Goal: Task Accomplishment & Management: Manage account settings

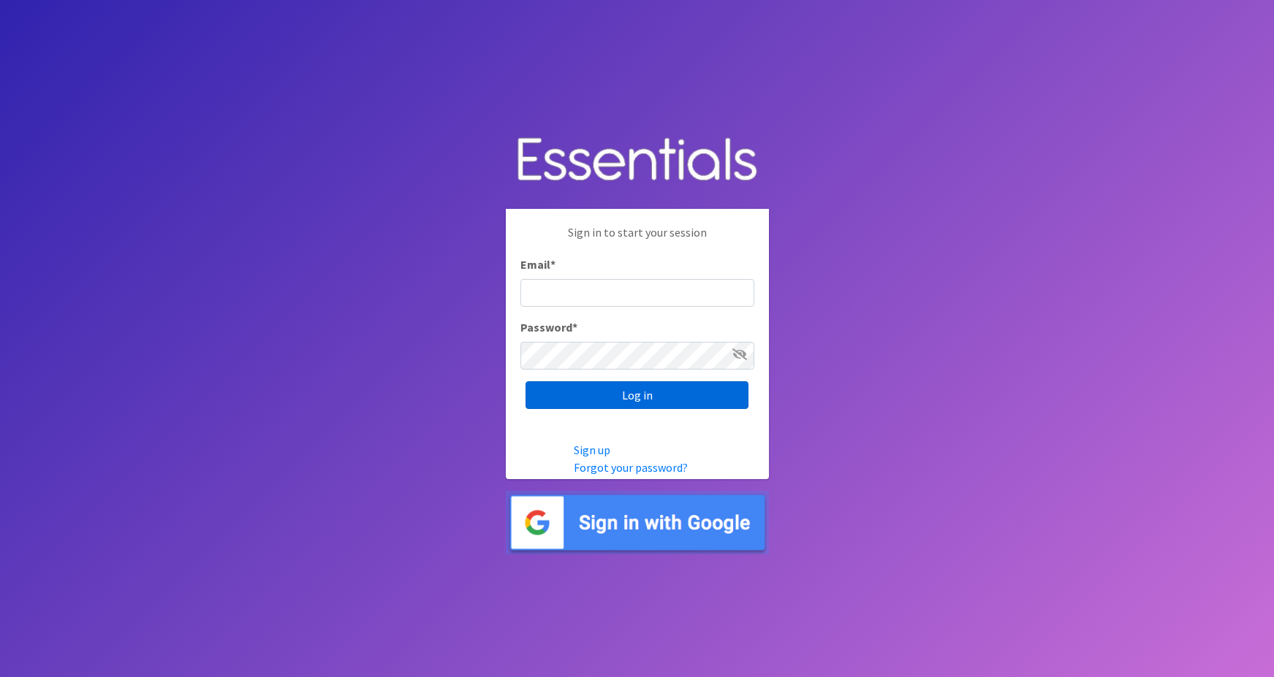
type input "maggie.schneemann@gmail.com"
click at [589, 402] on input "Log in" at bounding box center [636, 395] width 223 height 28
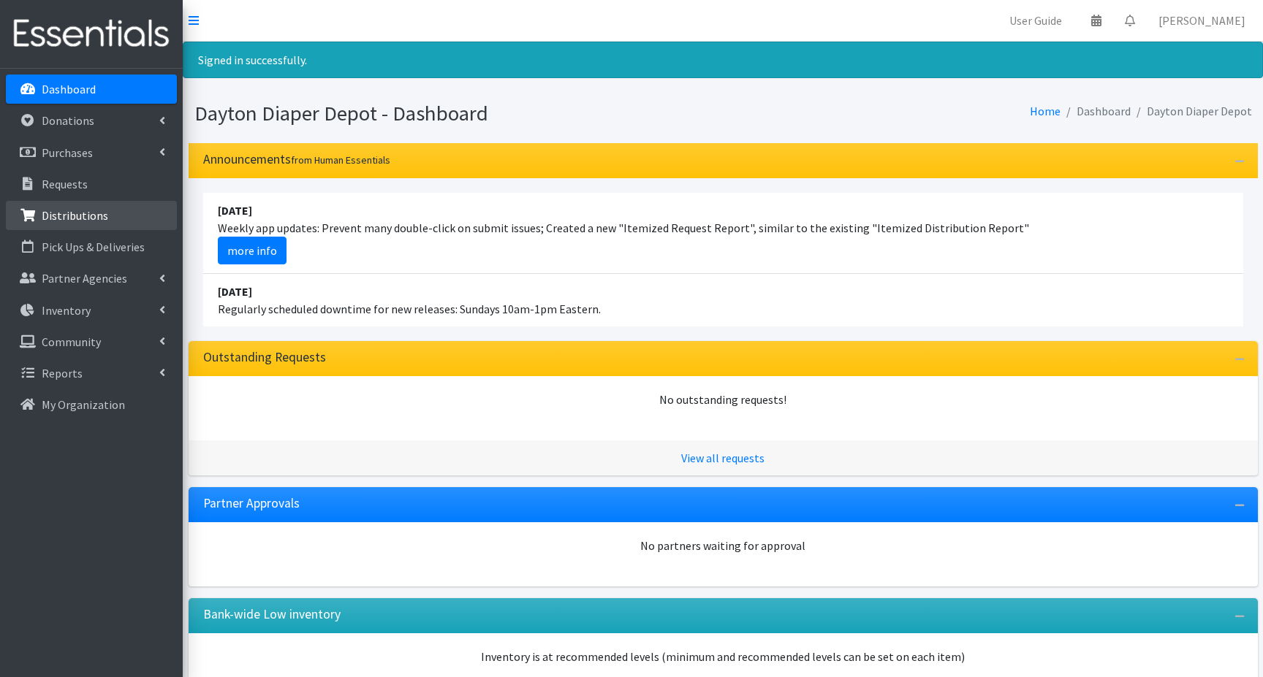
click at [60, 219] on p "Distributions" at bounding box center [75, 215] width 66 height 15
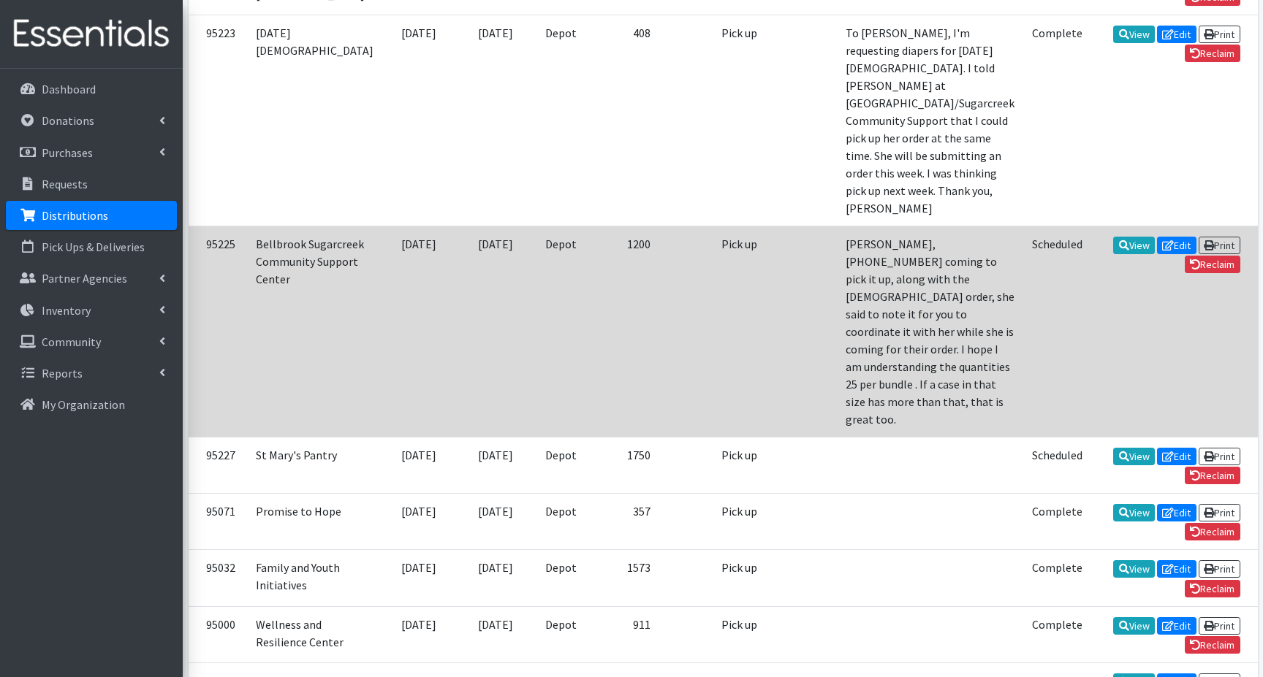
scroll to position [658, 0]
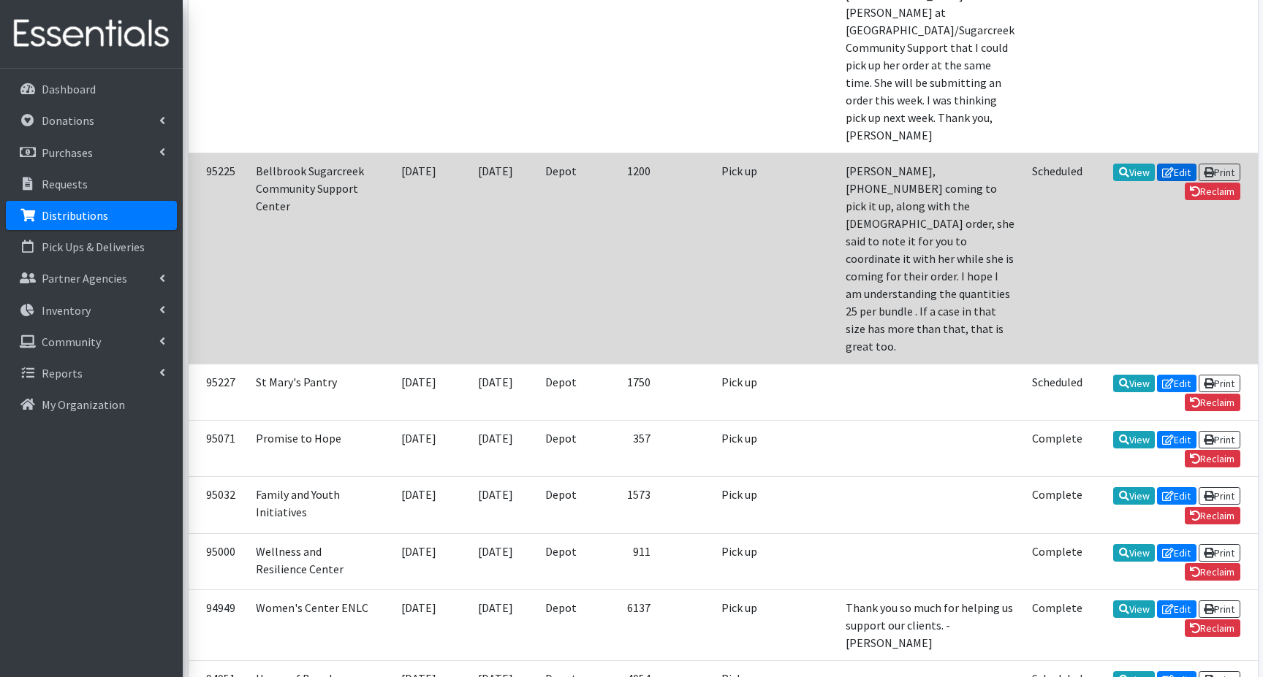
click at [1157, 181] on link "Edit" at bounding box center [1176, 173] width 39 height 18
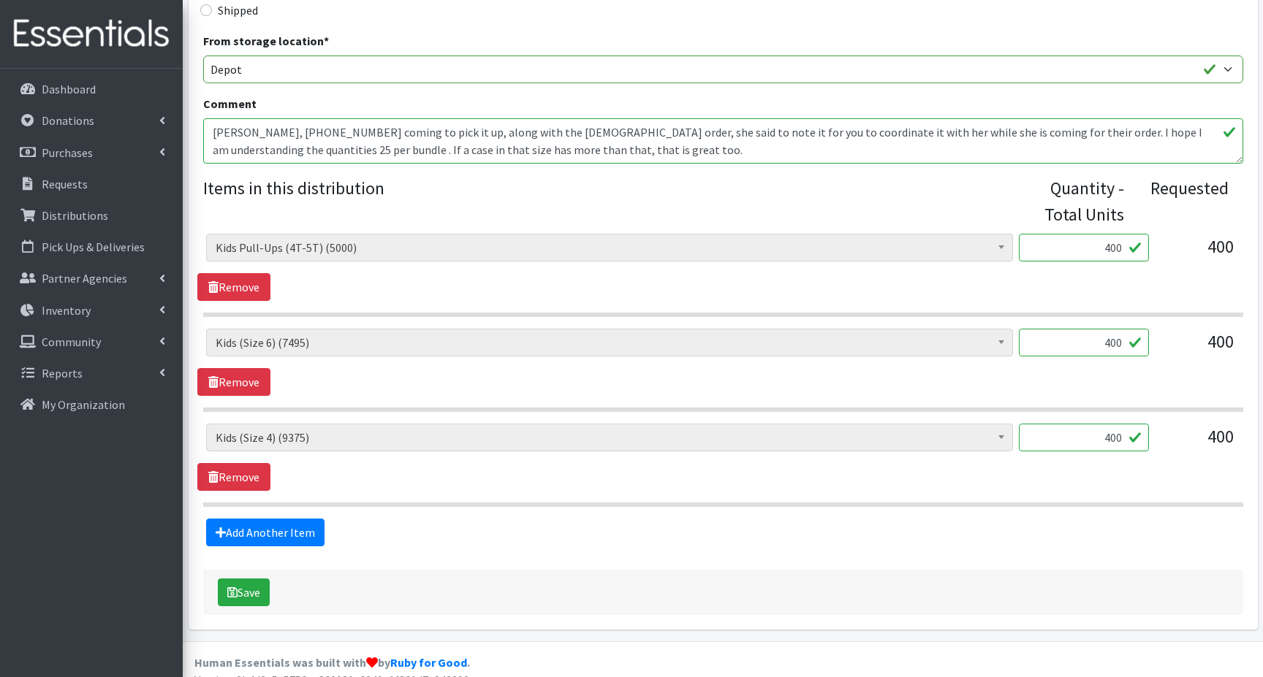
scroll to position [467, 0]
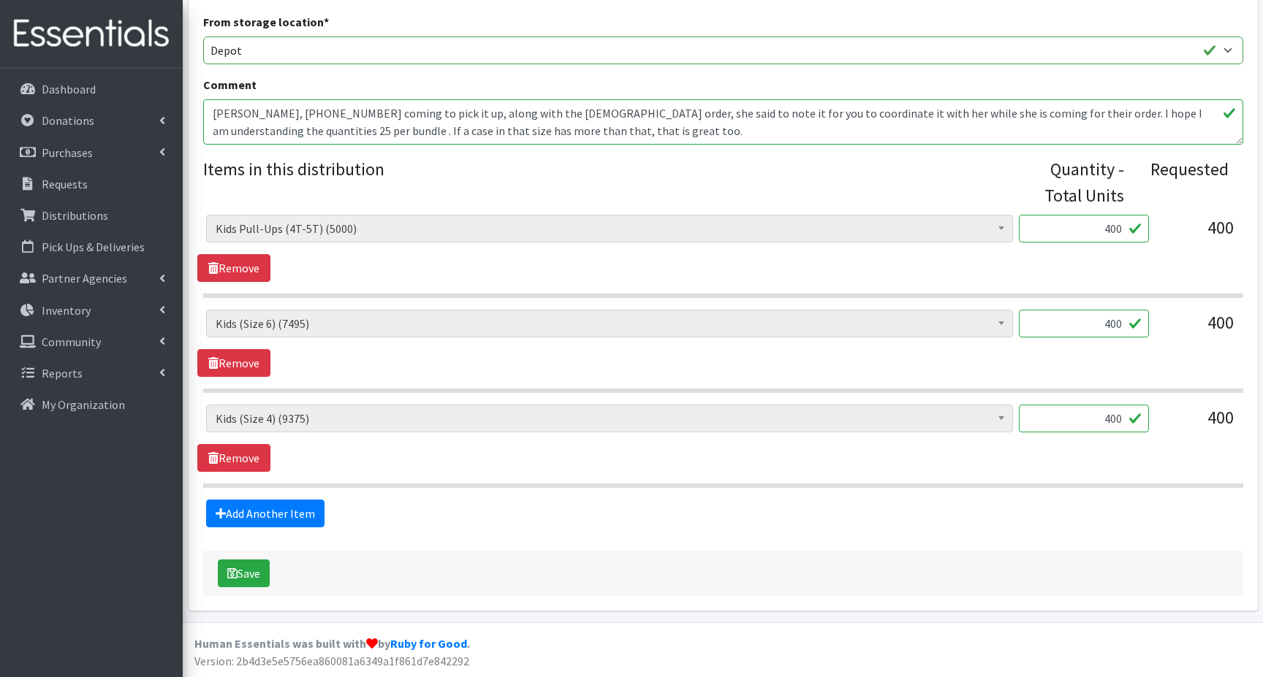
click at [1111, 418] on input "400" at bounding box center [1084, 419] width 130 height 28
type input "450"
click at [246, 574] on button "Save" at bounding box center [244, 574] width 52 height 28
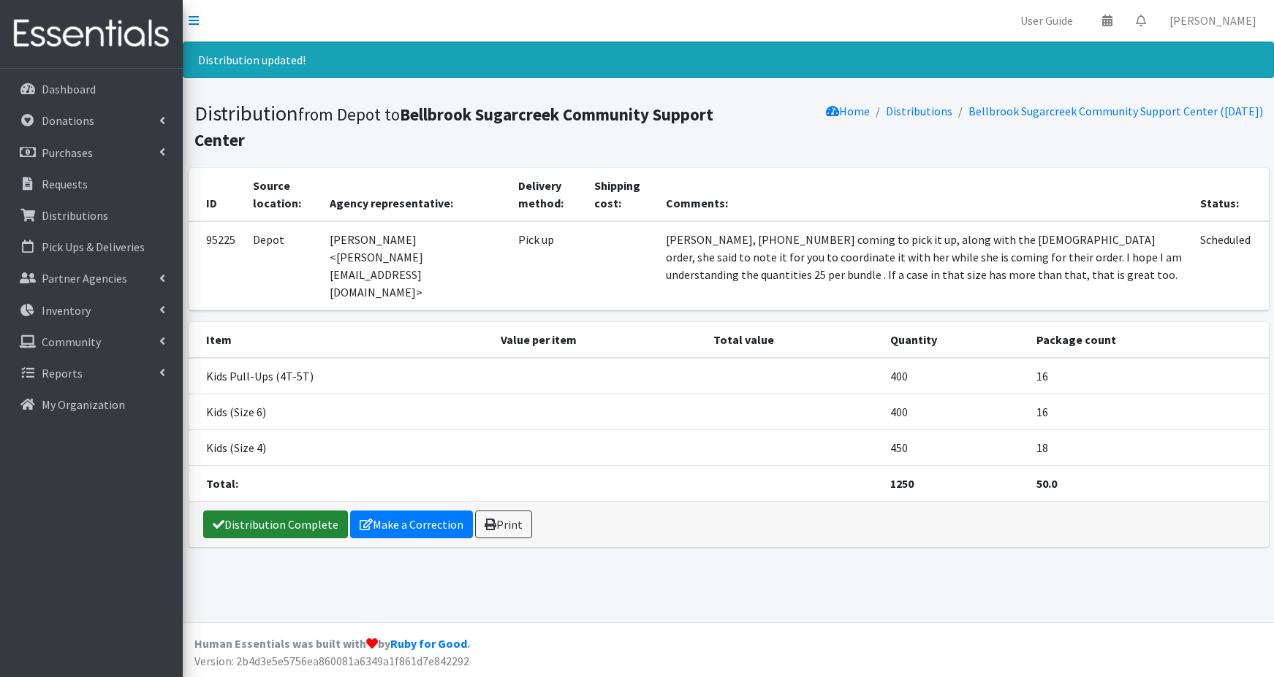
click at [272, 511] on link "Distribution Complete" at bounding box center [275, 525] width 145 height 28
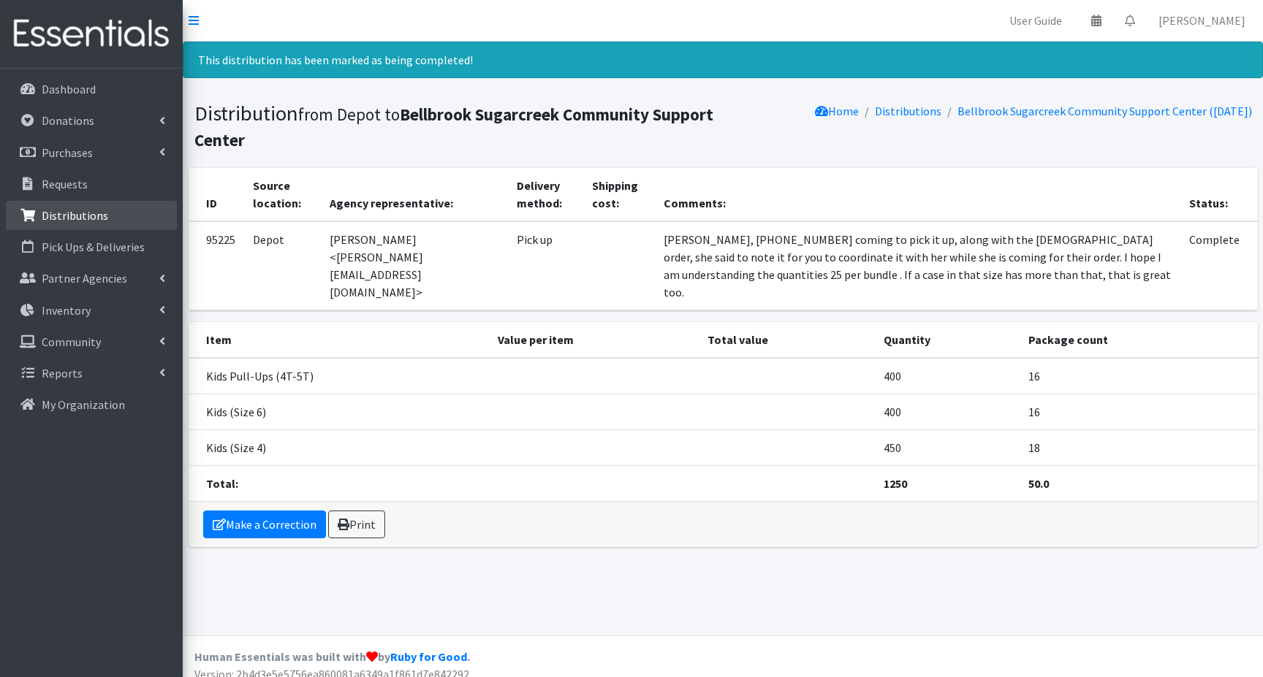
click at [73, 213] on p "Distributions" at bounding box center [75, 215] width 66 height 15
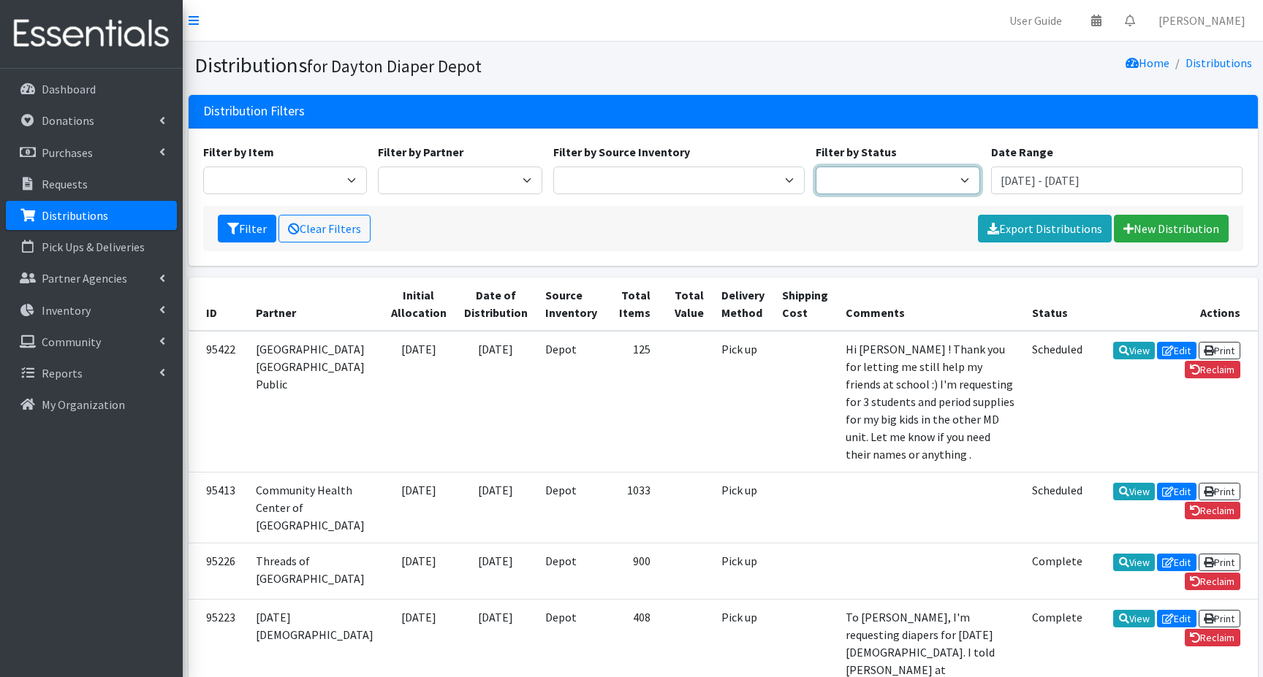
click at [957, 179] on select "Scheduled Complete" at bounding box center [898, 181] width 164 height 28
select select "5"
click at [816, 167] on select "Scheduled Complete" at bounding box center [898, 181] width 164 height 28
click at [244, 229] on button "Filter" at bounding box center [247, 229] width 58 height 28
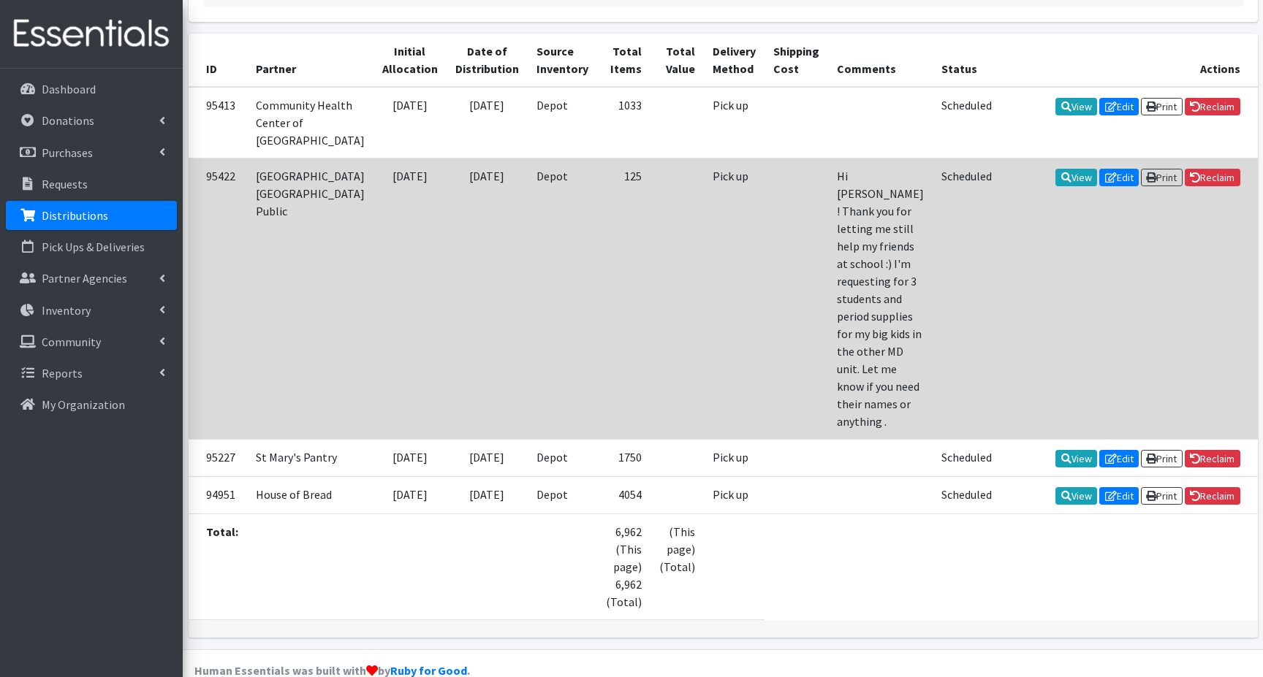
scroll to position [268, 0]
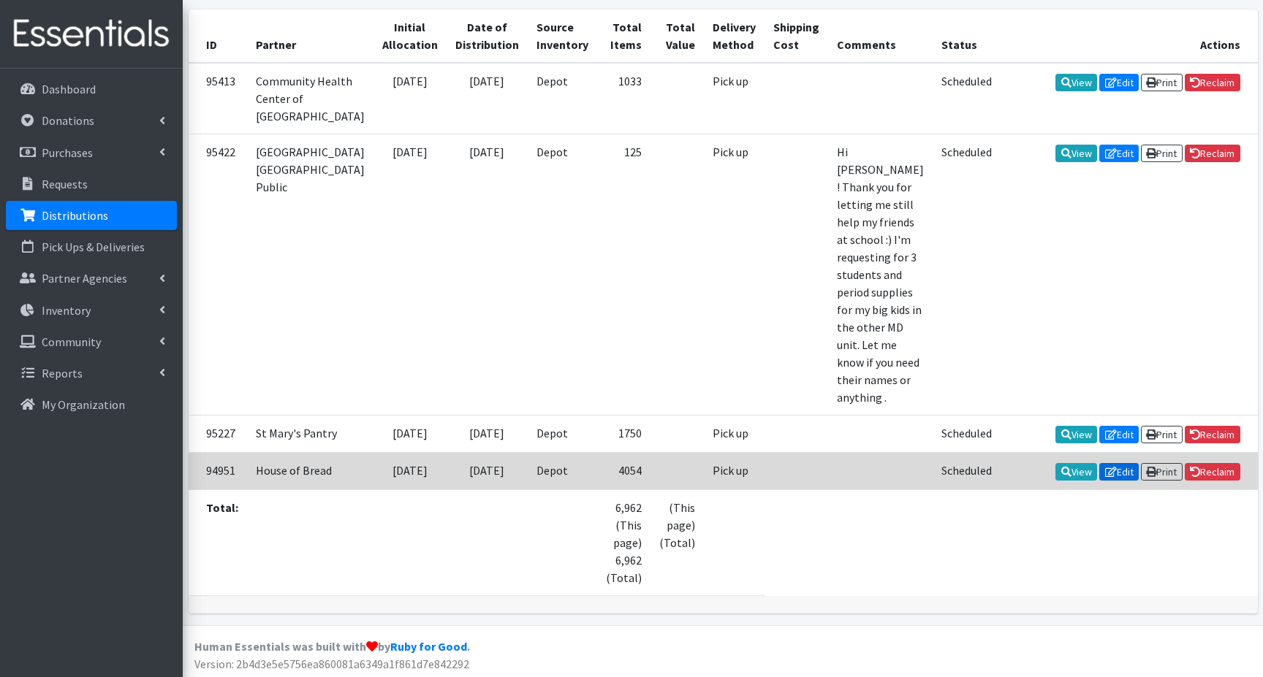
click at [1118, 463] on link "Edit" at bounding box center [1118, 472] width 39 height 18
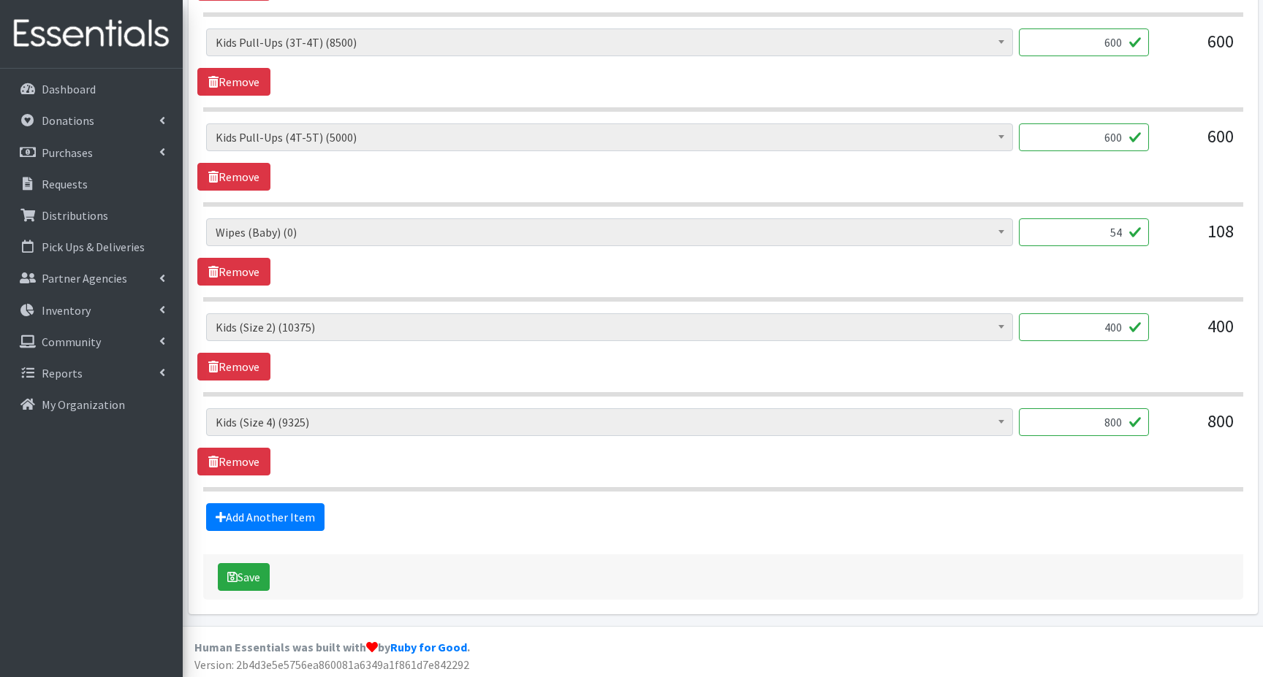
scroll to position [847, 0]
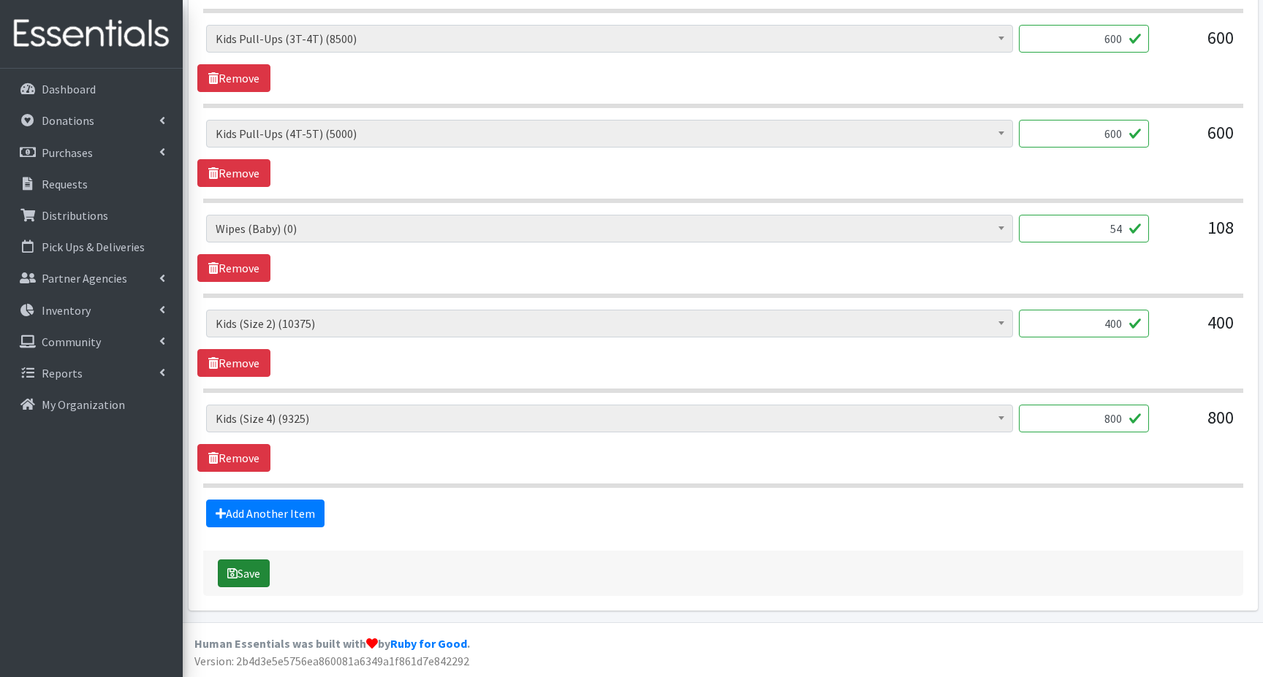
click at [251, 574] on button "Save" at bounding box center [244, 574] width 52 height 28
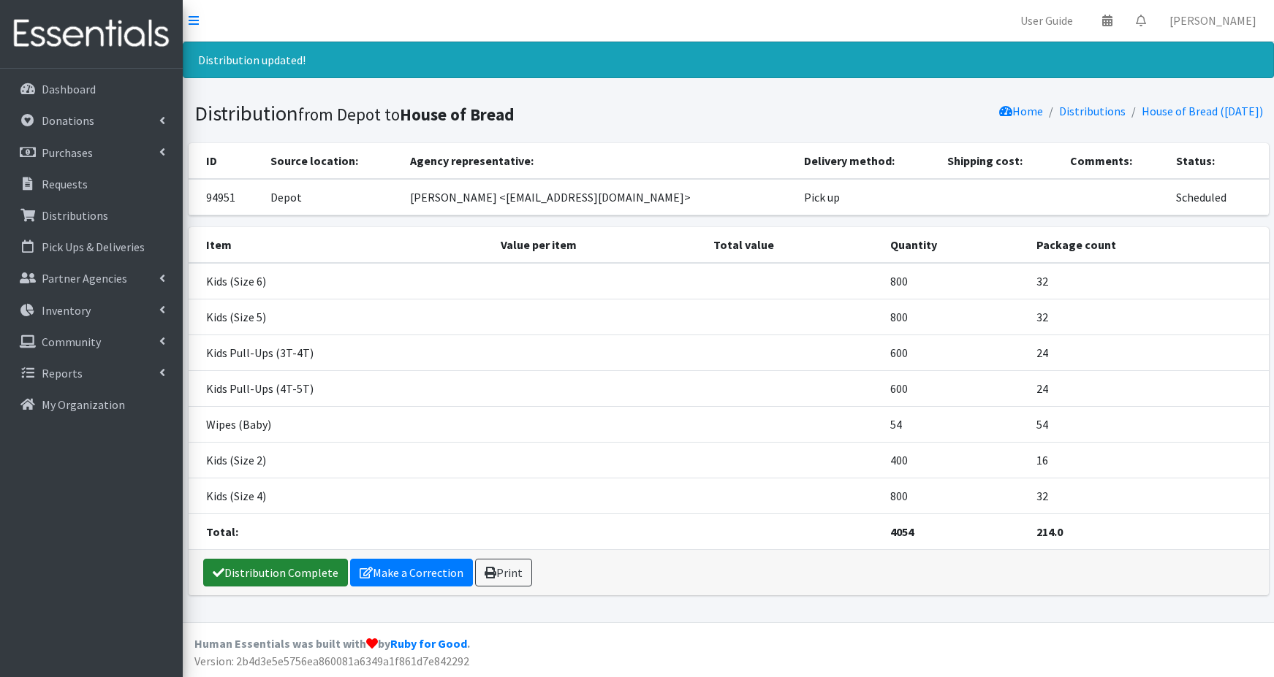
click at [280, 569] on link "Distribution Complete" at bounding box center [275, 573] width 145 height 28
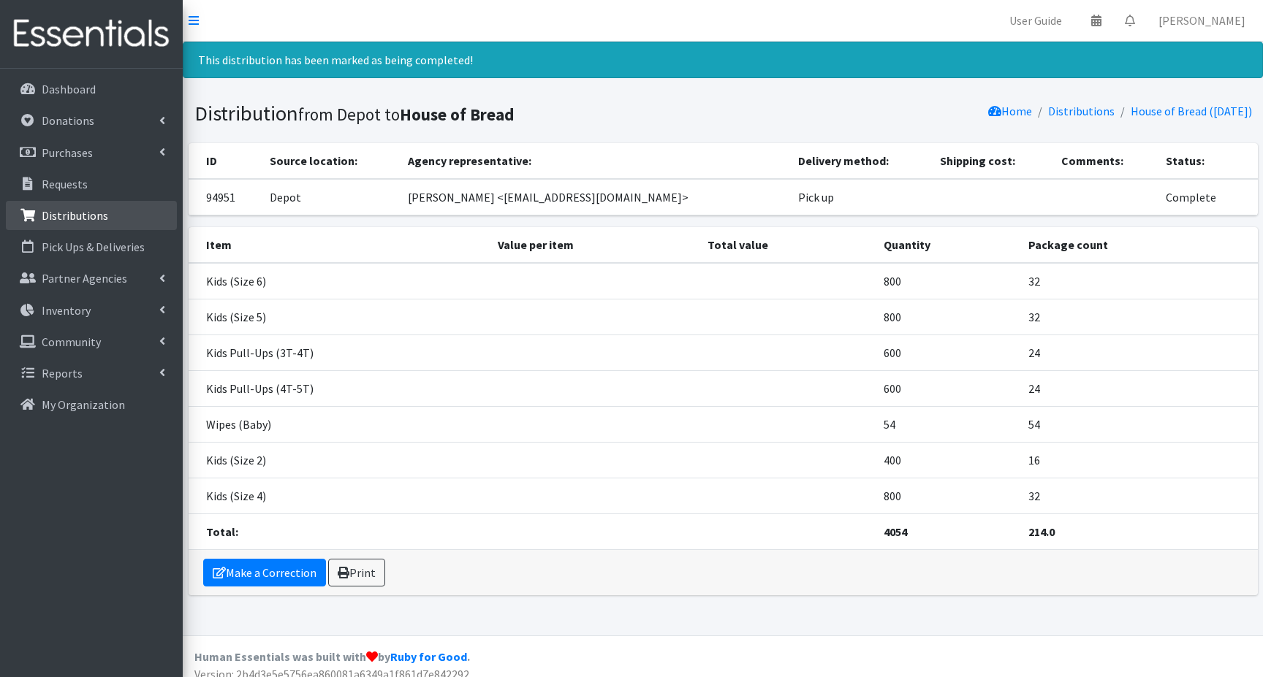
click at [49, 217] on p "Distributions" at bounding box center [75, 215] width 66 height 15
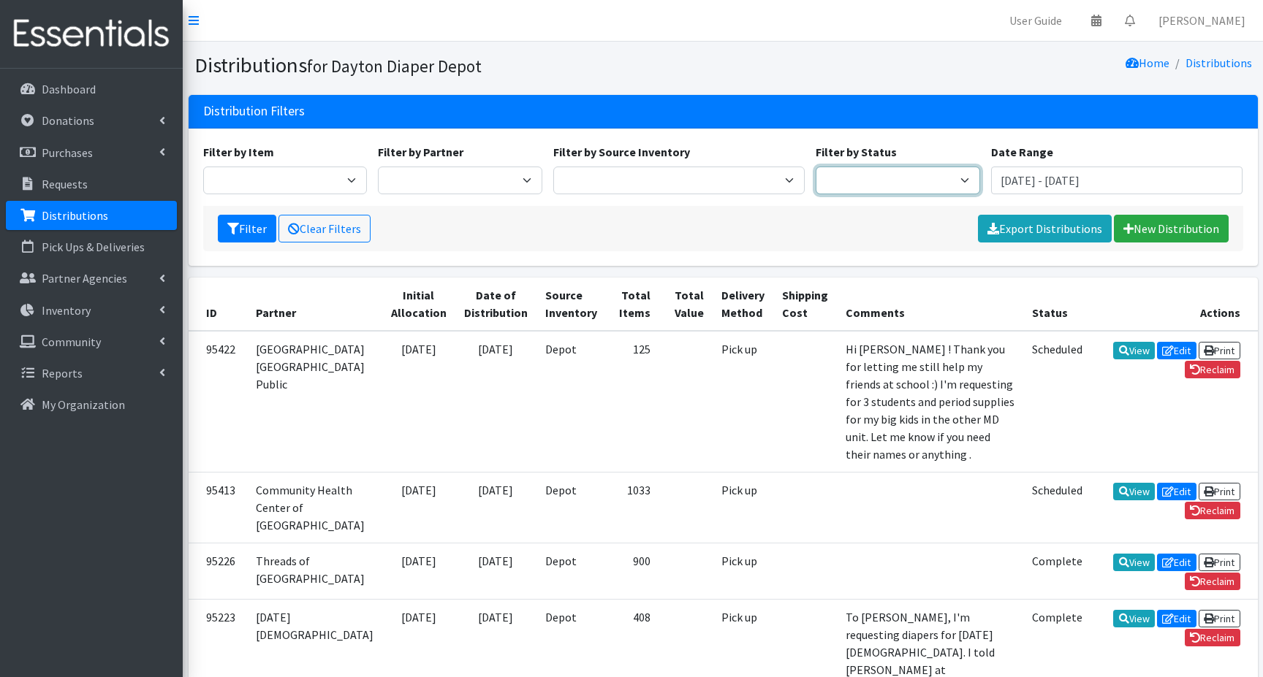
click at [939, 179] on select "Scheduled Complete" at bounding box center [898, 181] width 164 height 28
select select "5"
click at [816, 167] on select "Scheduled Complete" at bounding box center [898, 181] width 164 height 28
click at [240, 229] on button "Filter" at bounding box center [247, 229] width 58 height 28
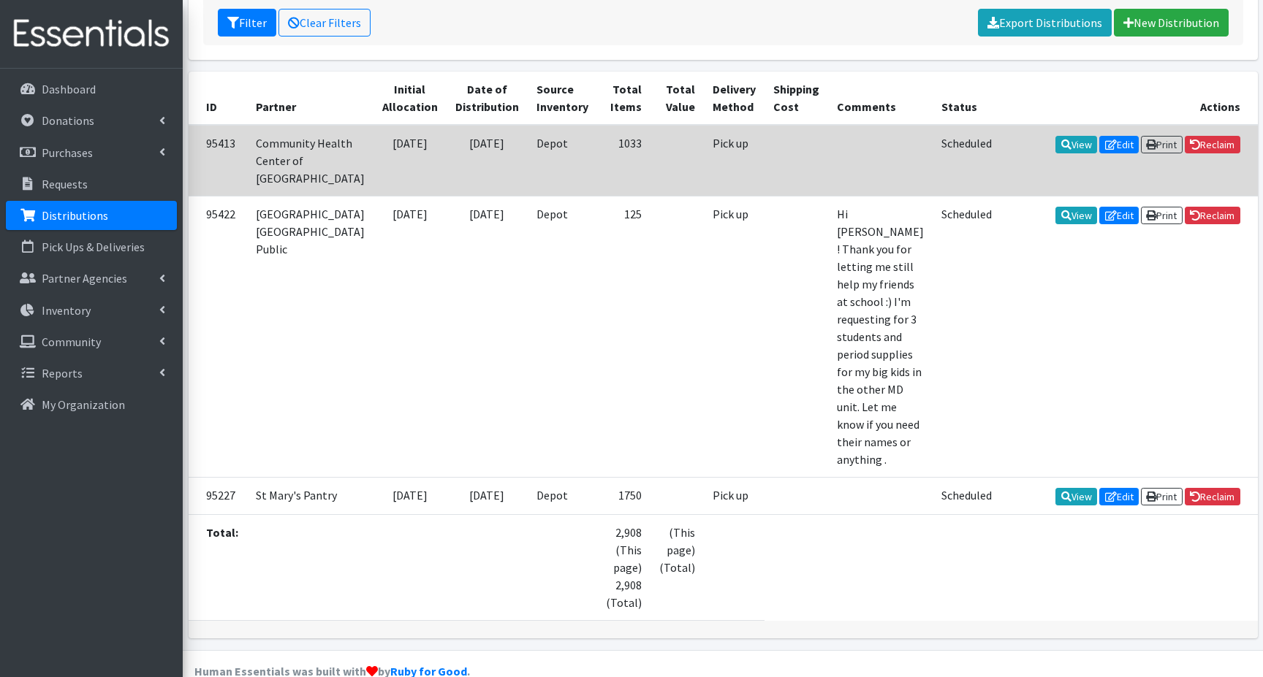
scroll to position [215, 0]
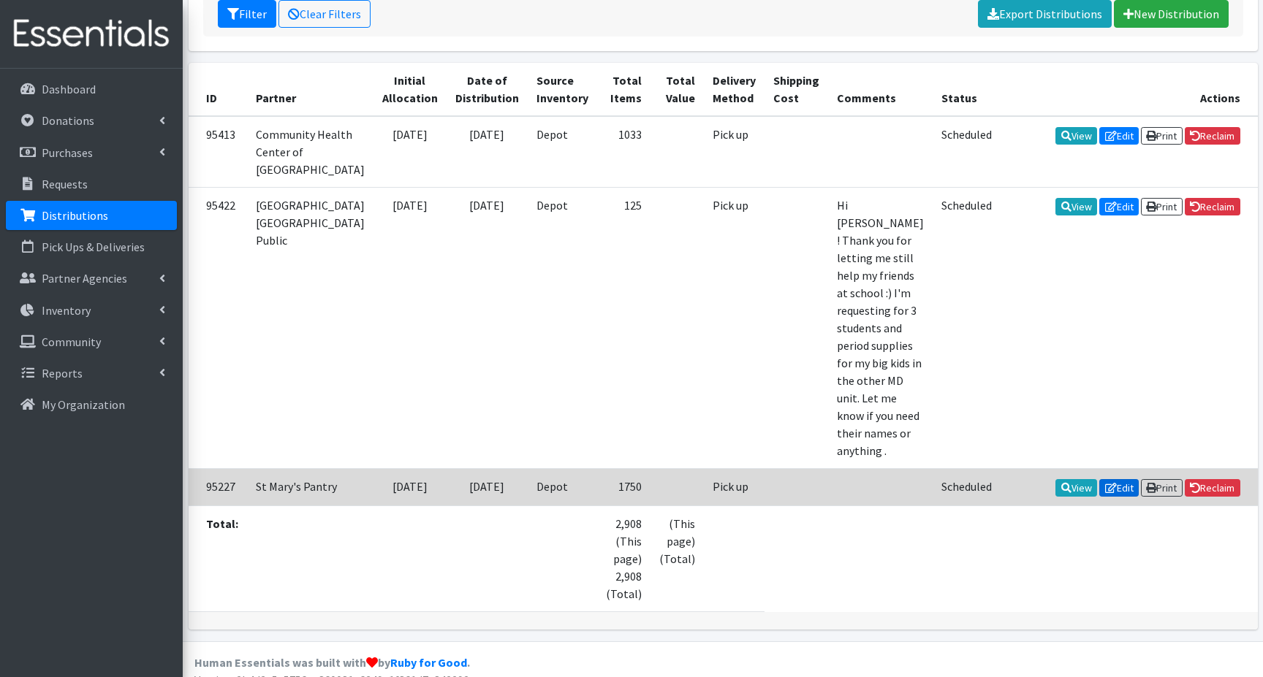
click at [1112, 479] on link "Edit" at bounding box center [1118, 488] width 39 height 18
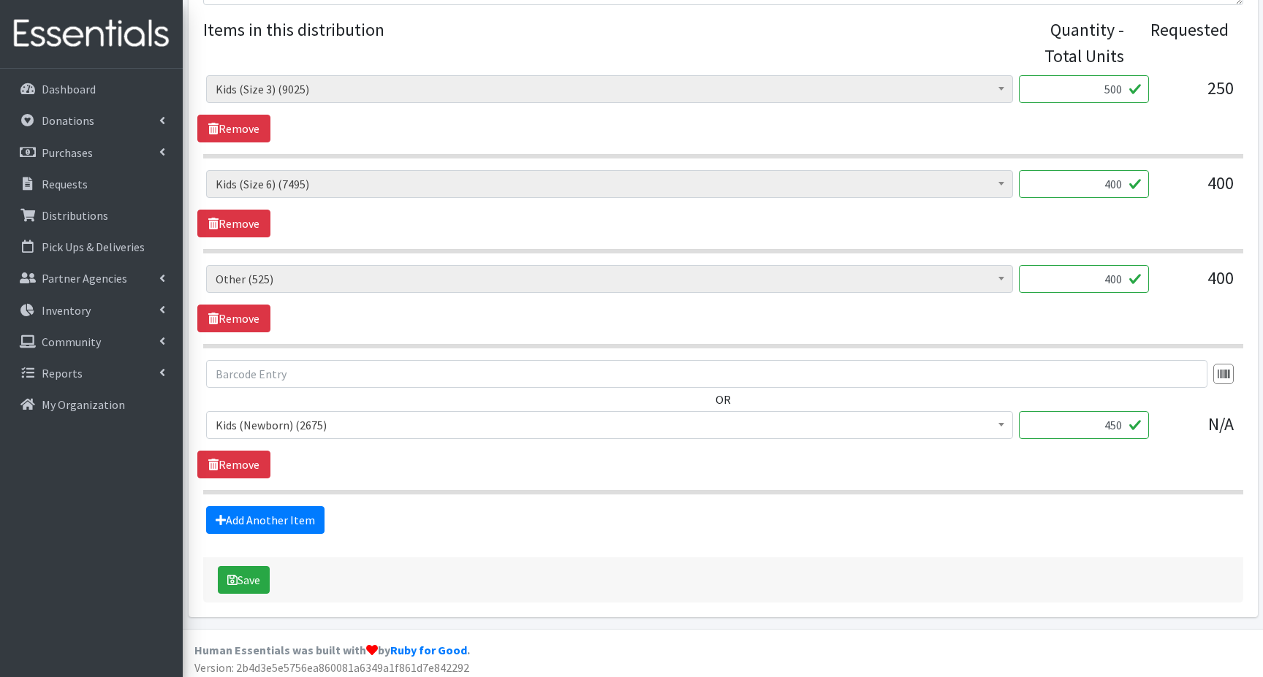
scroll to position [613, 0]
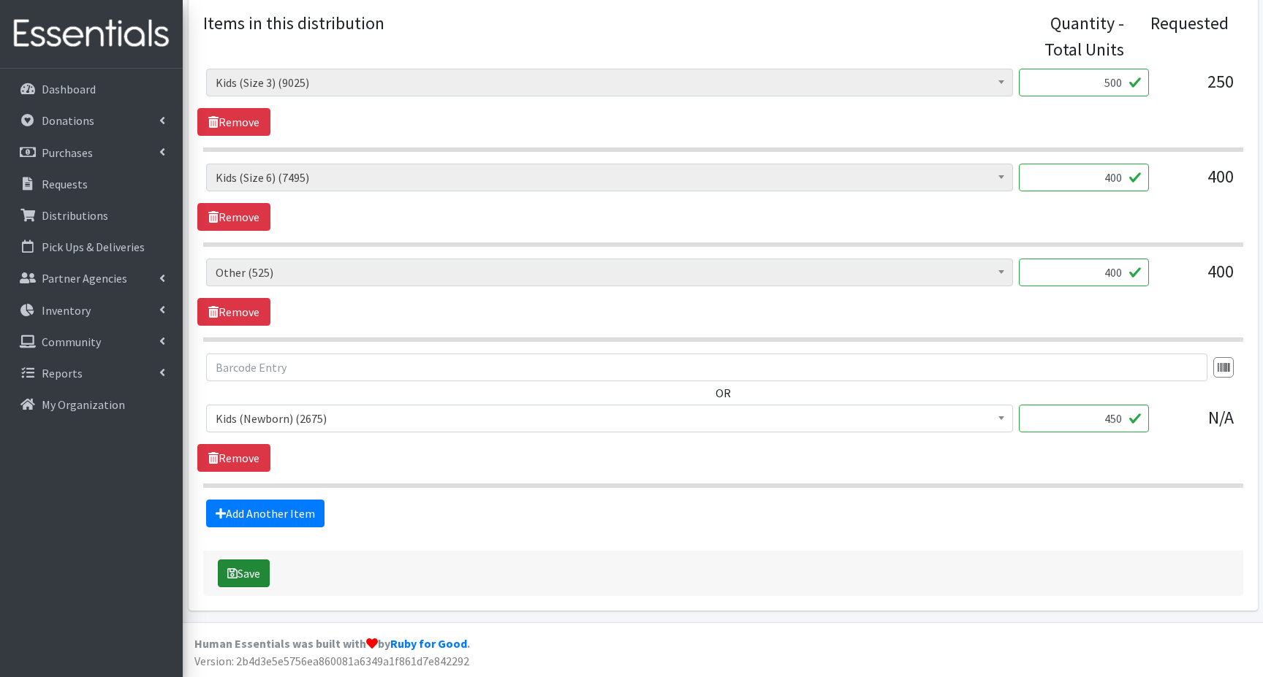
click at [243, 574] on button "Save" at bounding box center [244, 574] width 52 height 28
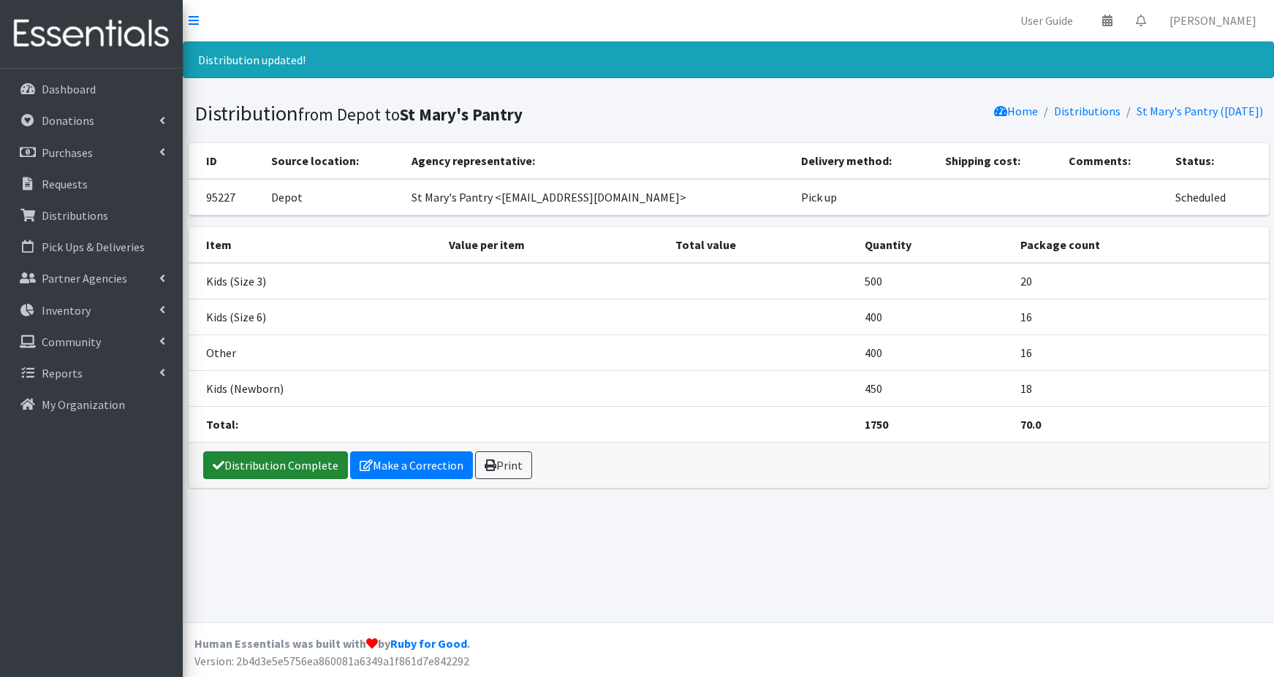
click at [267, 463] on link "Distribution Complete" at bounding box center [275, 466] width 145 height 28
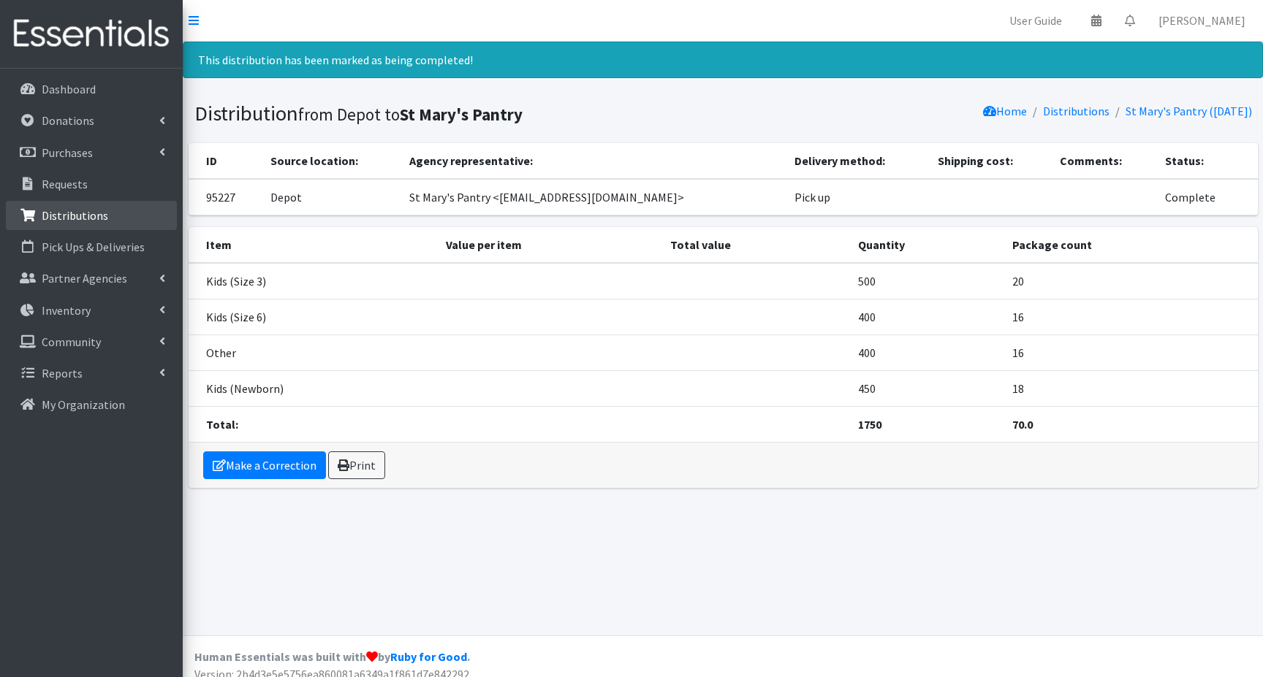
click at [91, 220] on p "Distributions" at bounding box center [75, 215] width 66 height 15
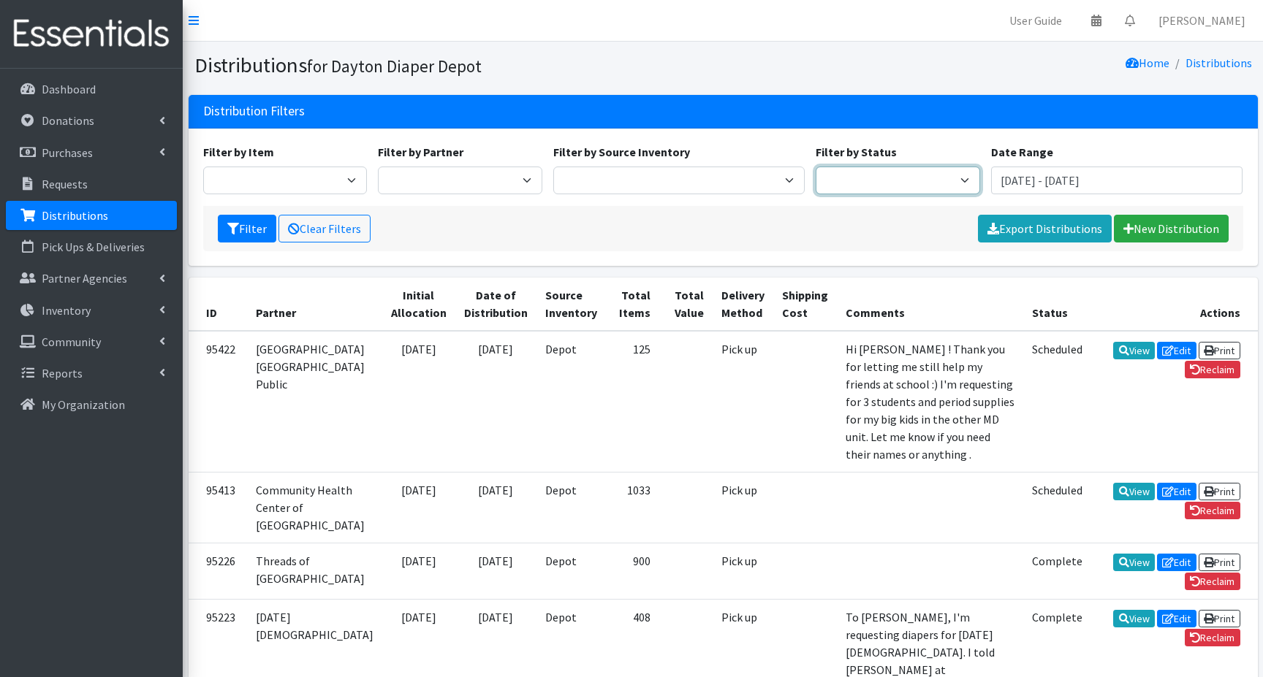
click at [965, 176] on select "Scheduled Complete" at bounding box center [898, 181] width 164 height 28
select select "5"
click at [816, 167] on select "Scheduled Complete" at bounding box center [898, 181] width 164 height 28
click at [241, 235] on button "Filter" at bounding box center [247, 229] width 58 height 28
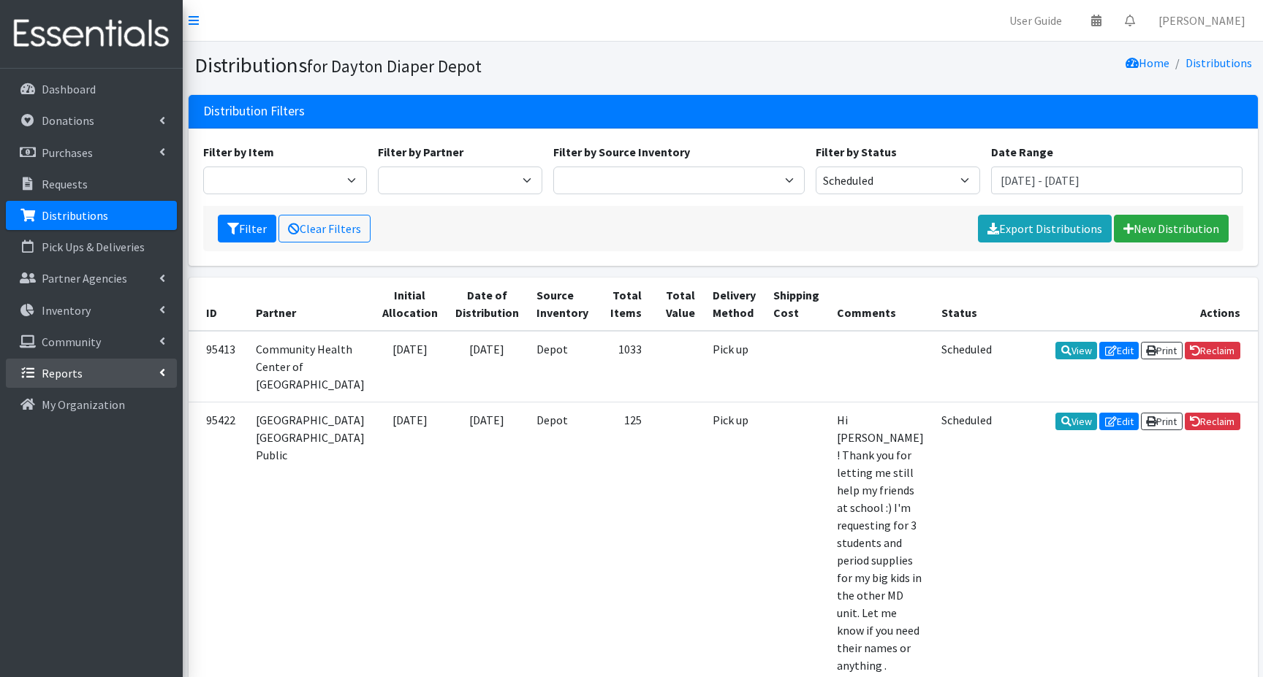
click at [75, 373] on p "Reports" at bounding box center [62, 373] width 41 height 15
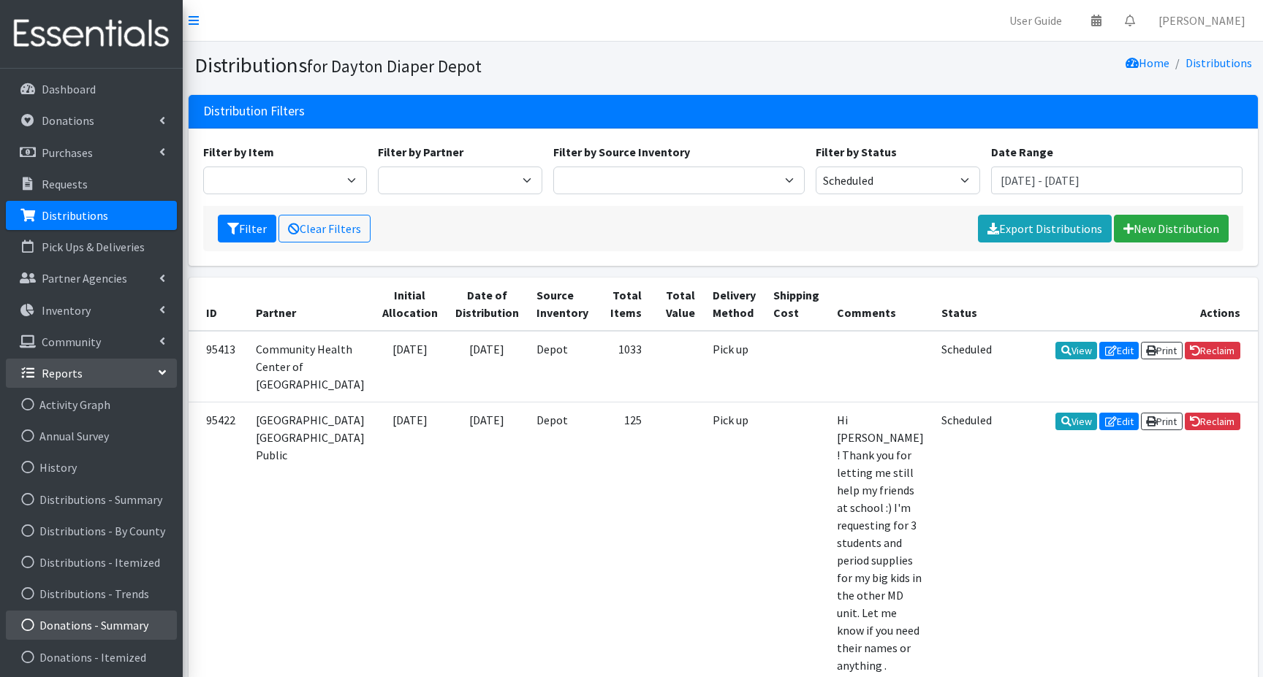
scroll to position [73, 0]
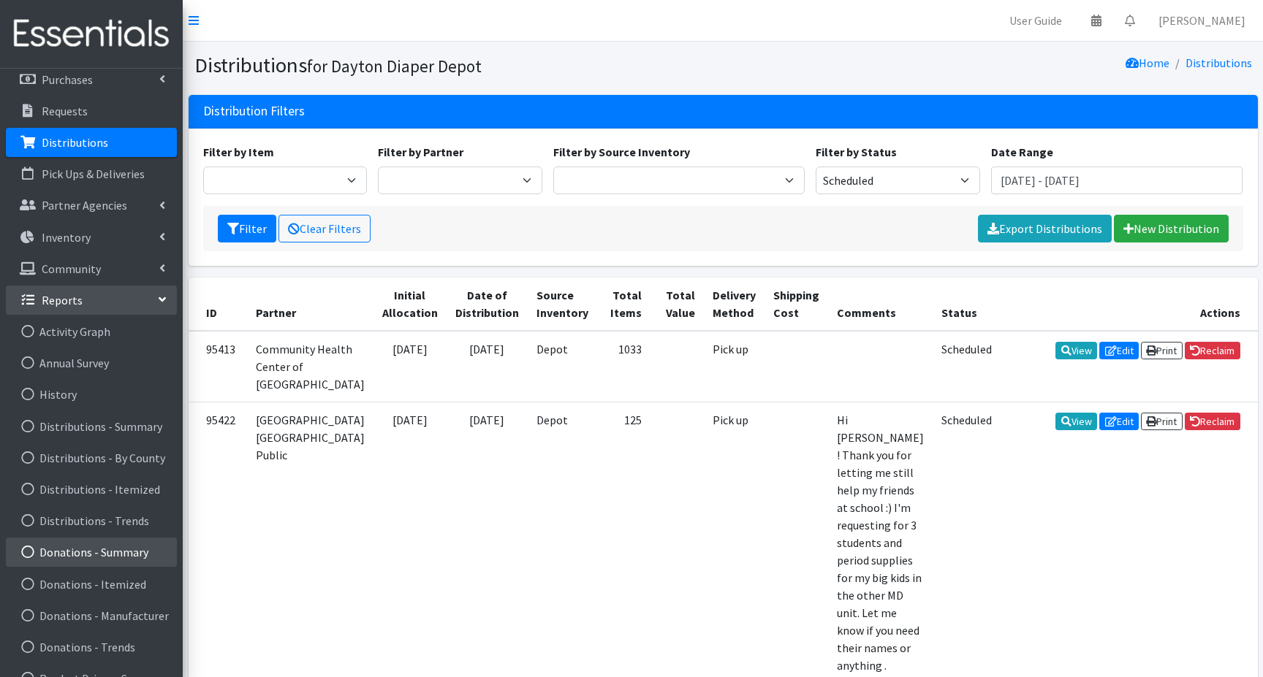
click at [94, 557] on link "Donations - Summary" at bounding box center [91, 552] width 171 height 29
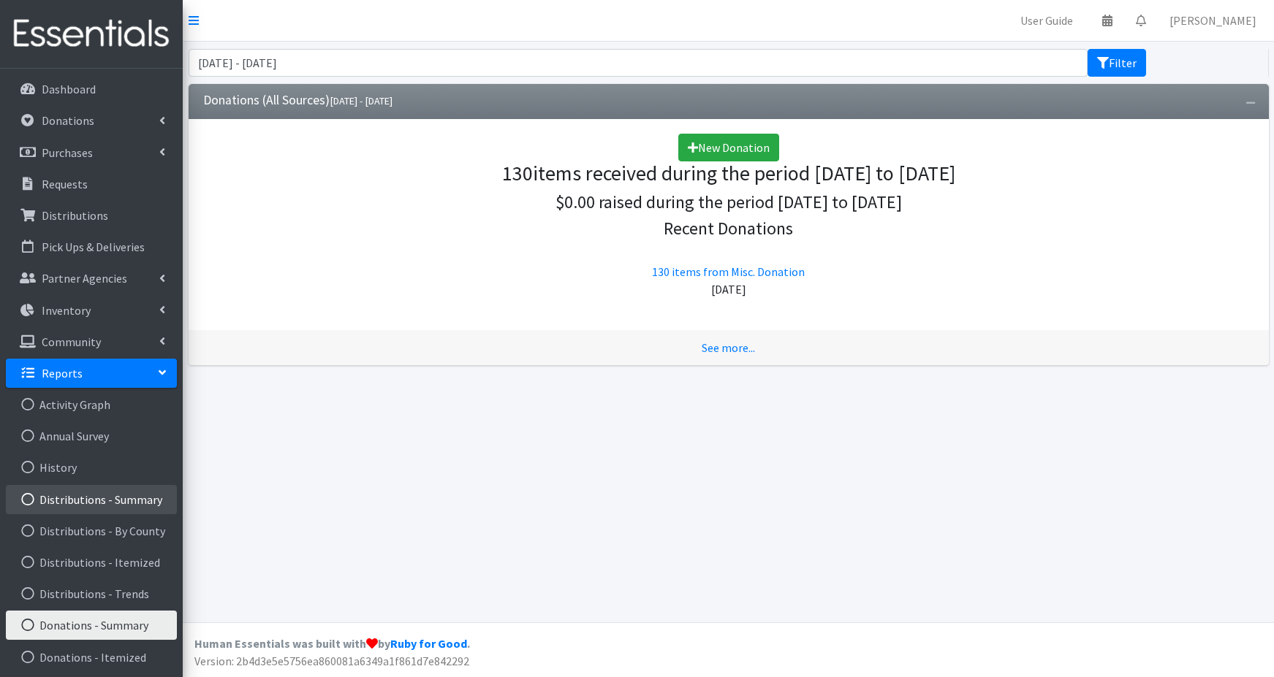
click at [99, 503] on link "Distributions - Summary" at bounding box center [91, 499] width 171 height 29
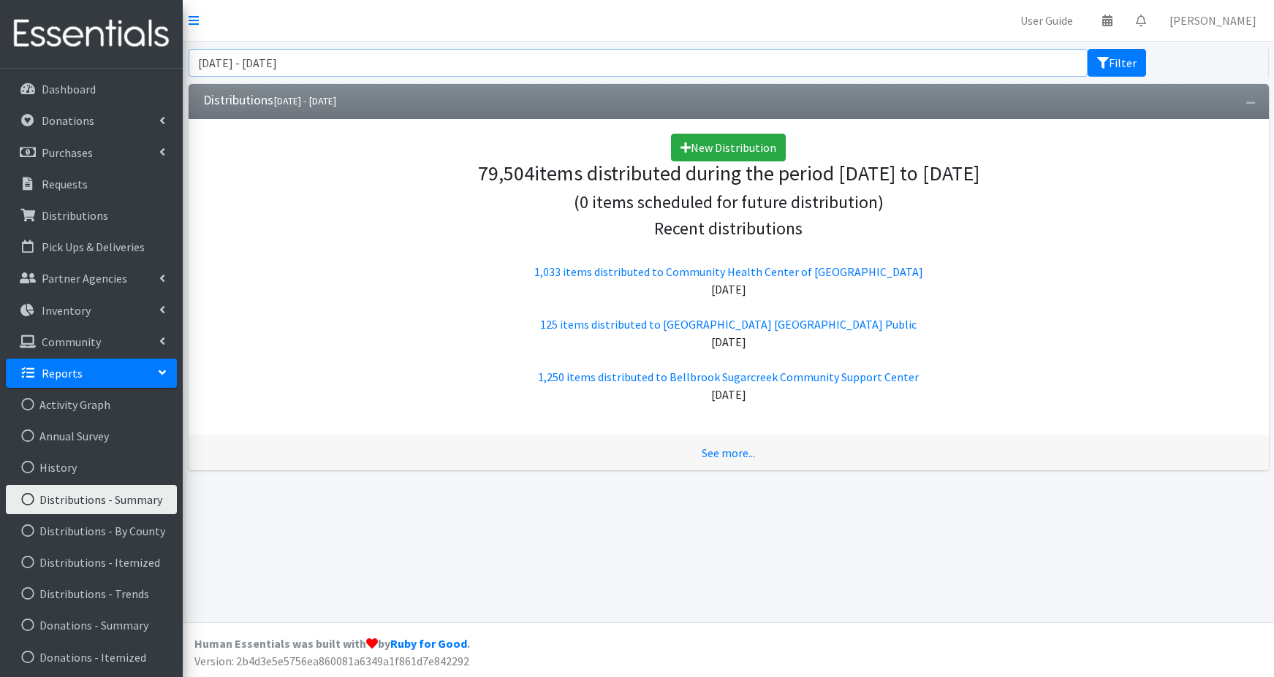
click at [398, 64] on input "[DATE] - [DATE]" at bounding box center [639, 63] width 900 height 28
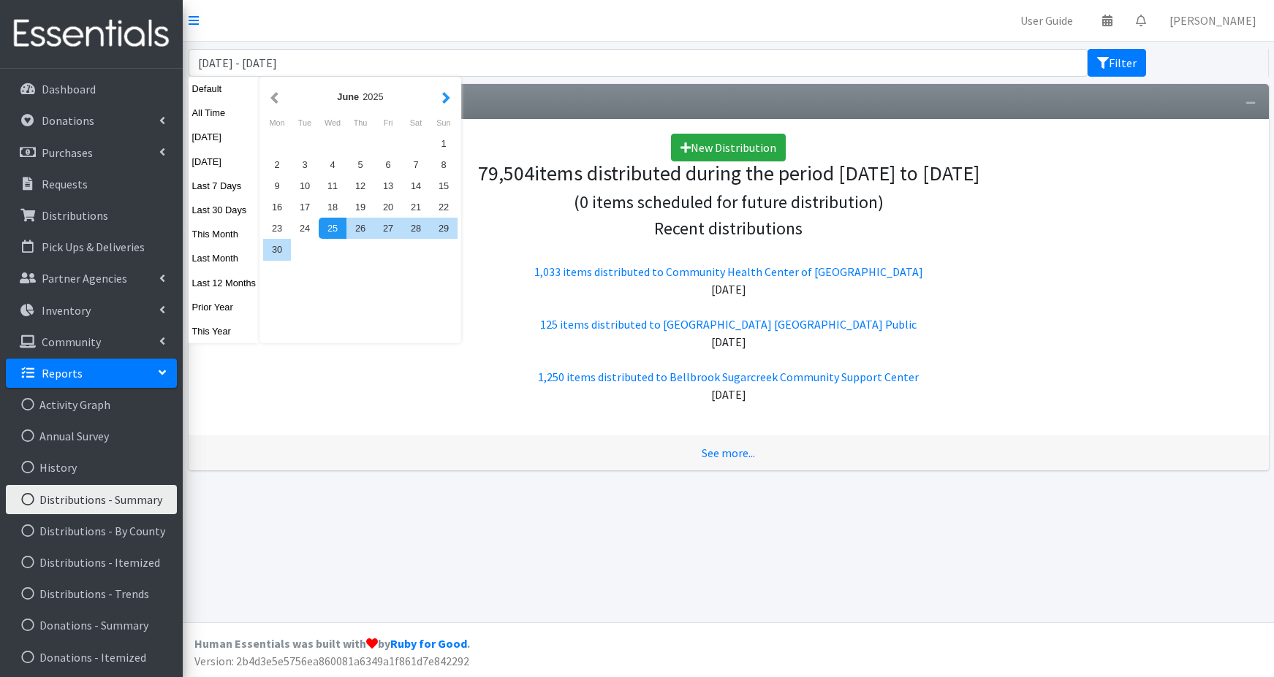
click at [444, 96] on button "button" at bounding box center [445, 97] width 15 height 18
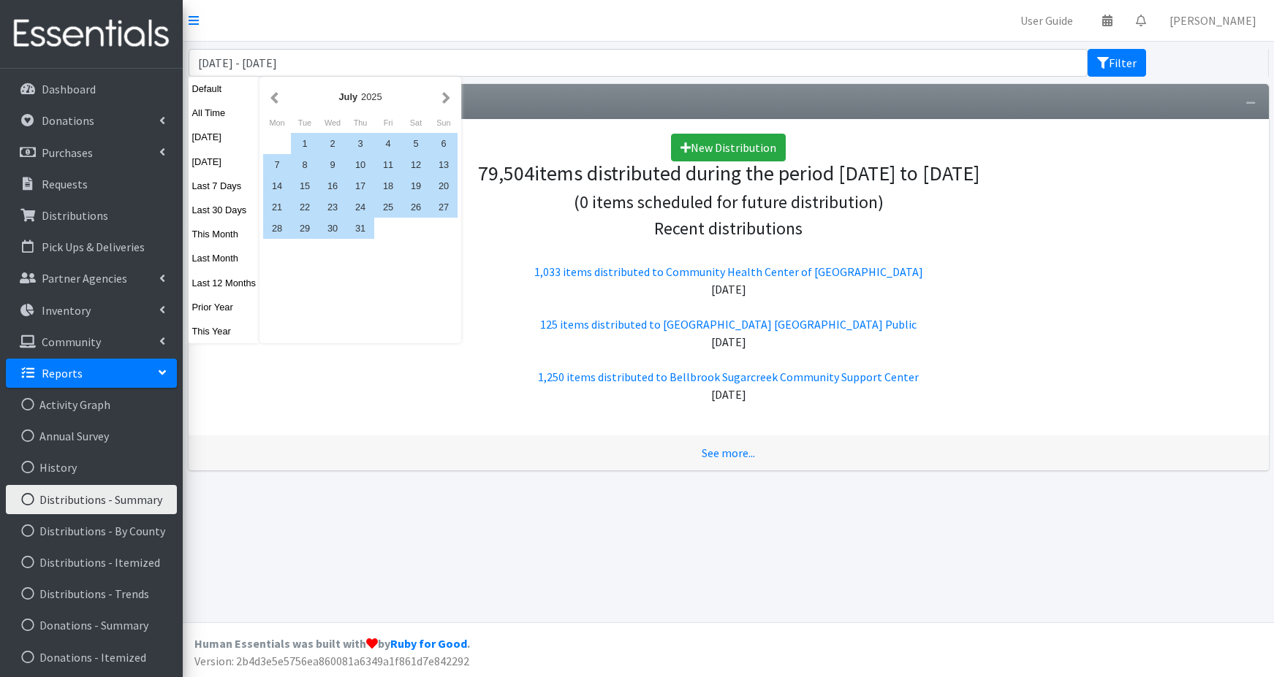
click at [444, 96] on button "button" at bounding box center [445, 97] width 15 height 18
click at [388, 141] on div "1" at bounding box center [388, 143] width 28 height 21
click at [281, 229] on div "25" at bounding box center [277, 228] width 28 height 21
type input "August 1, 2025 - August 25, 2025"
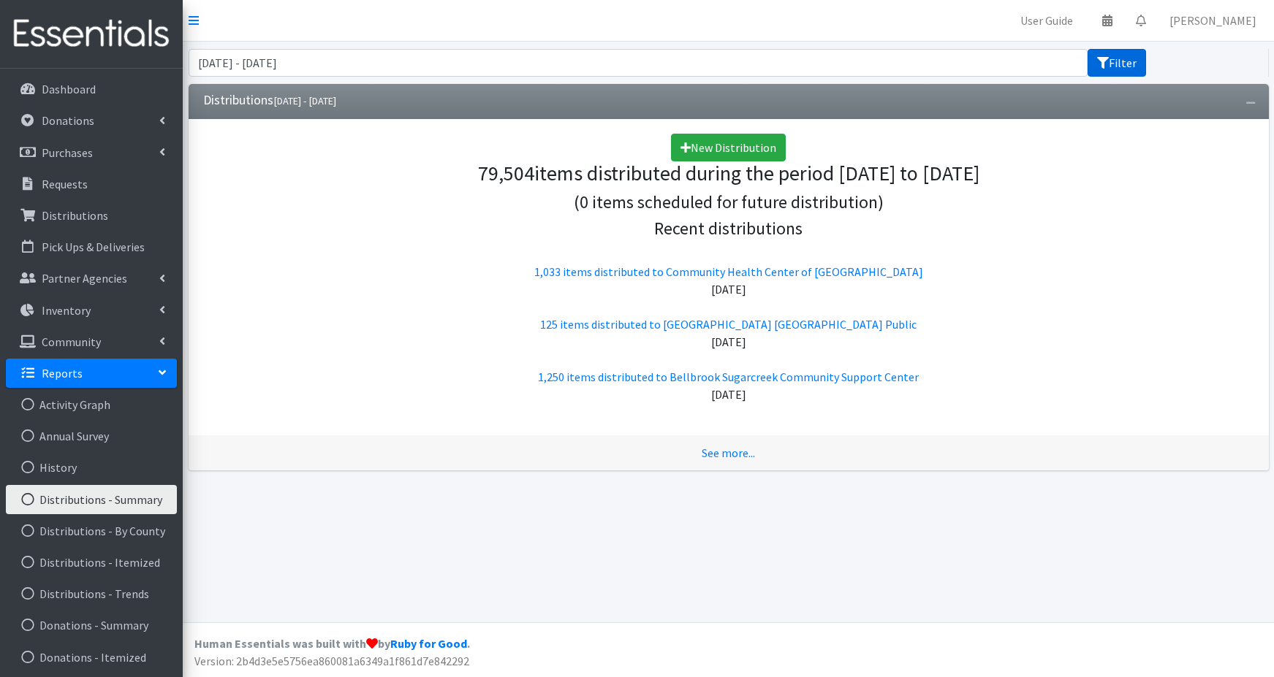
click at [1113, 64] on button "Filter" at bounding box center [1116, 63] width 58 height 28
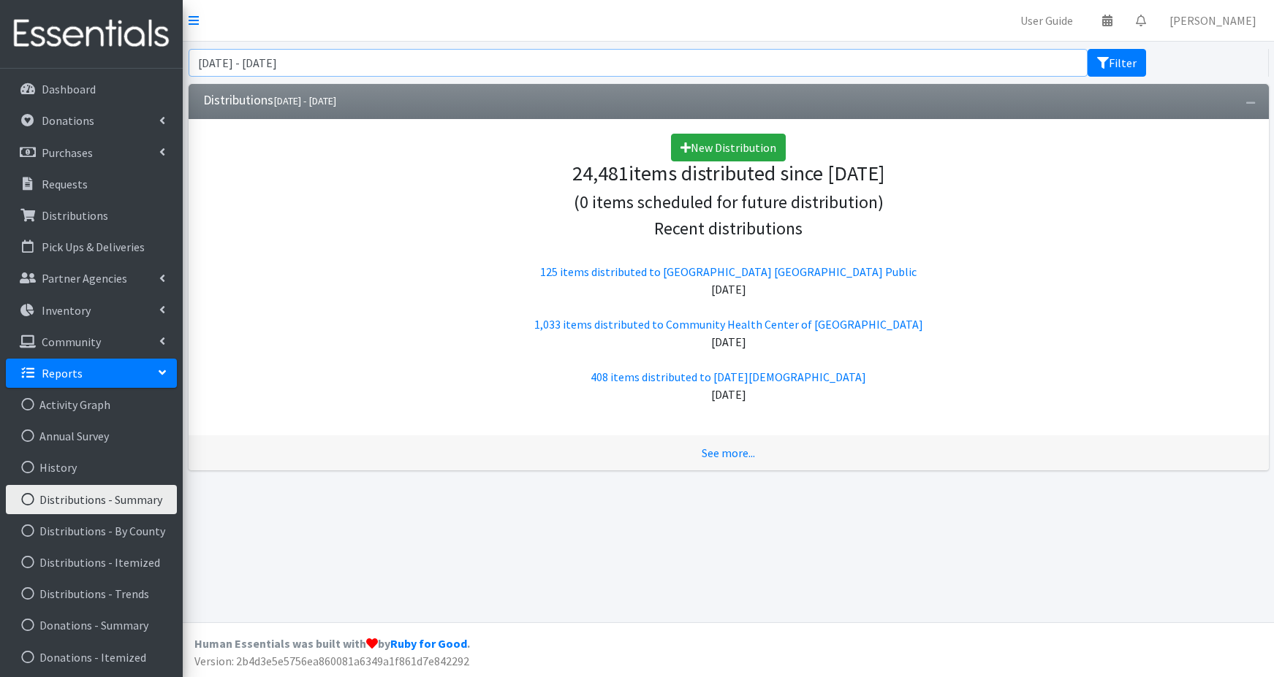
click at [368, 66] on input "August 1, 2025 - August 25, 2025" at bounding box center [639, 63] width 900 height 28
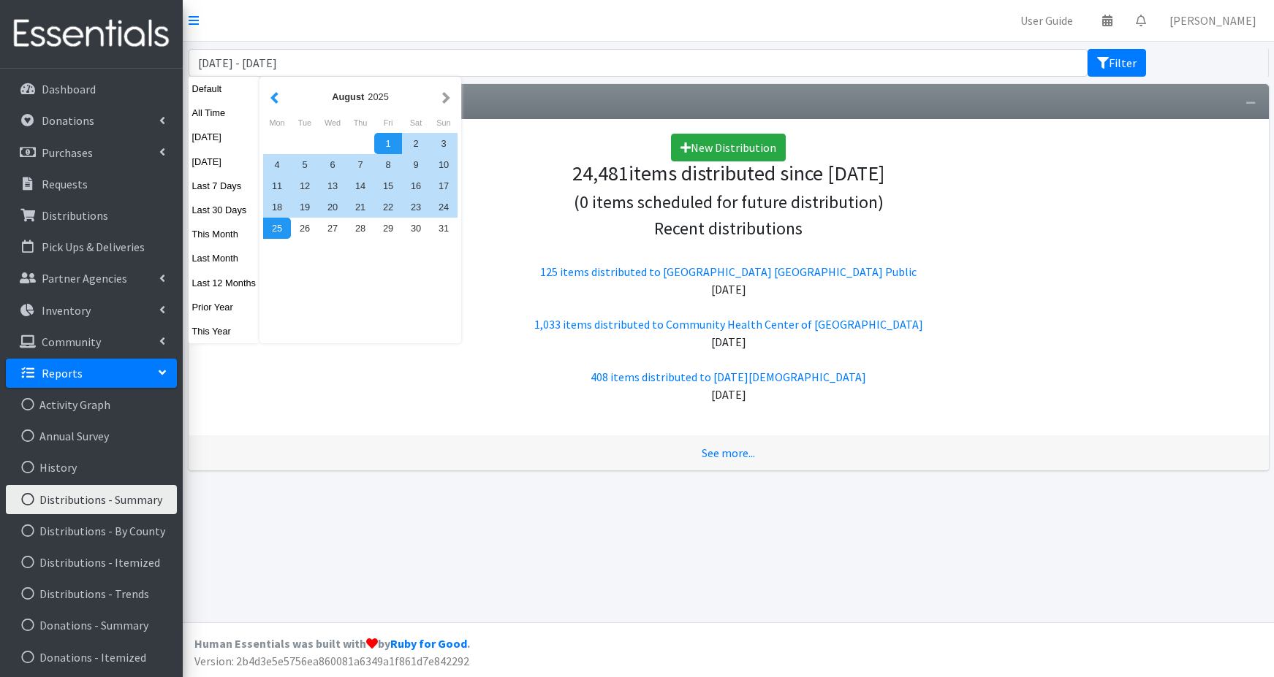
click at [277, 99] on button "button" at bounding box center [274, 97] width 15 height 18
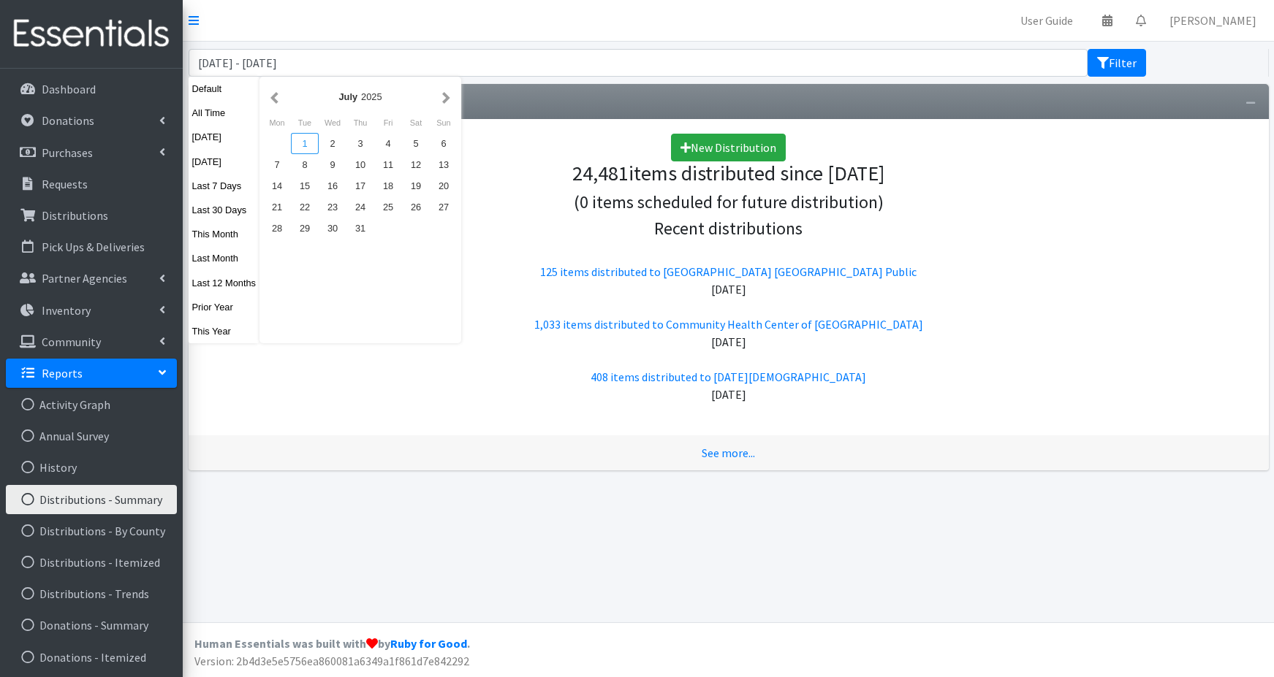
click at [307, 144] on div "1" at bounding box center [305, 143] width 28 height 21
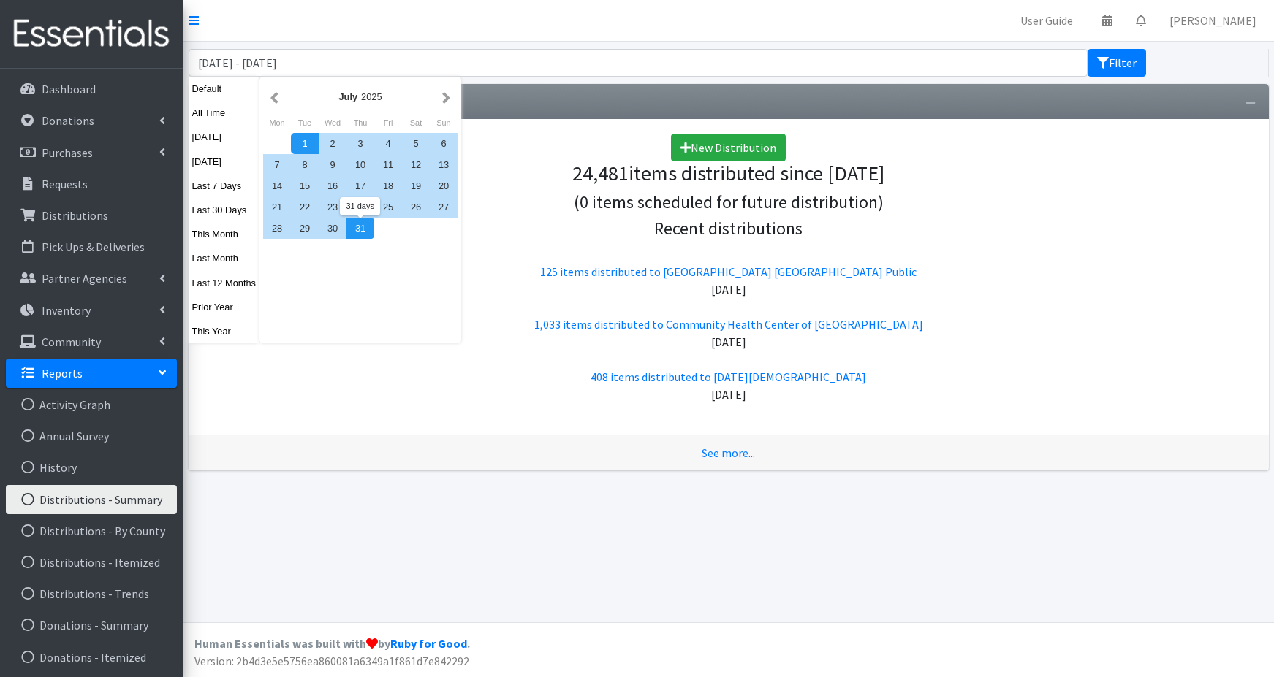
click at [357, 231] on div "31" at bounding box center [360, 228] width 28 height 21
type input "July 1, 2025 - July 31, 2025"
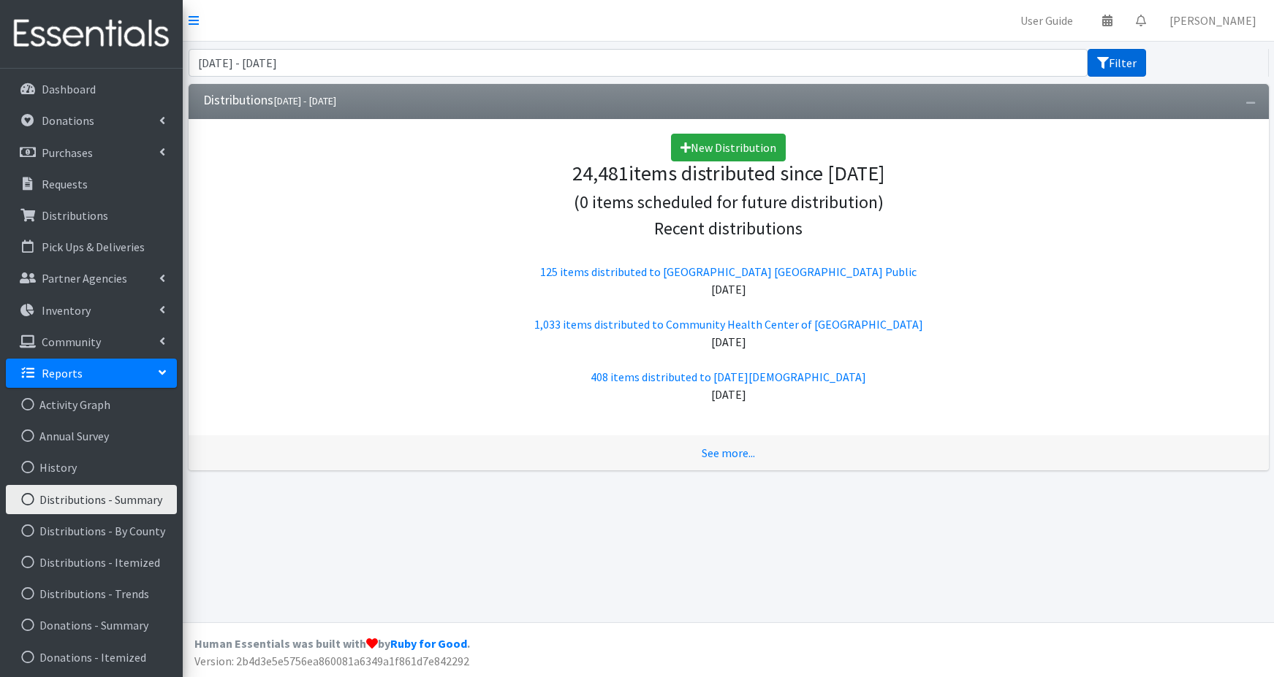
click at [1120, 63] on button "Filter" at bounding box center [1116, 63] width 58 height 28
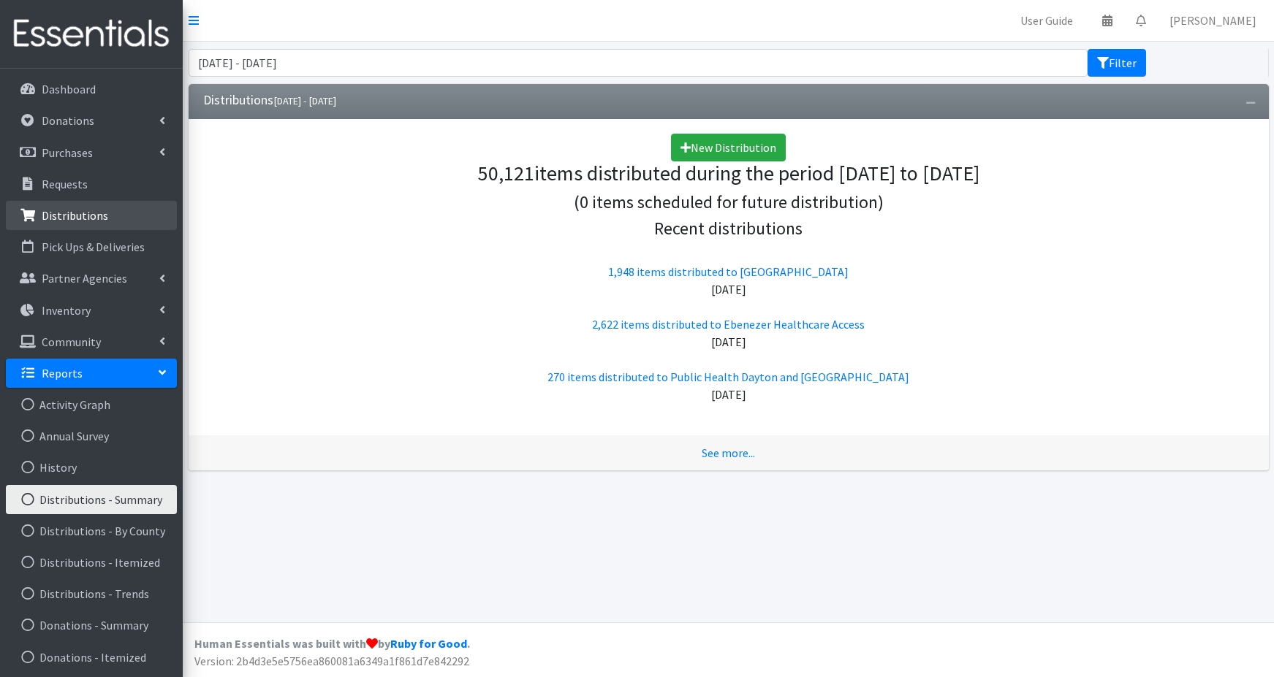
click at [89, 215] on p "Distributions" at bounding box center [75, 215] width 66 height 15
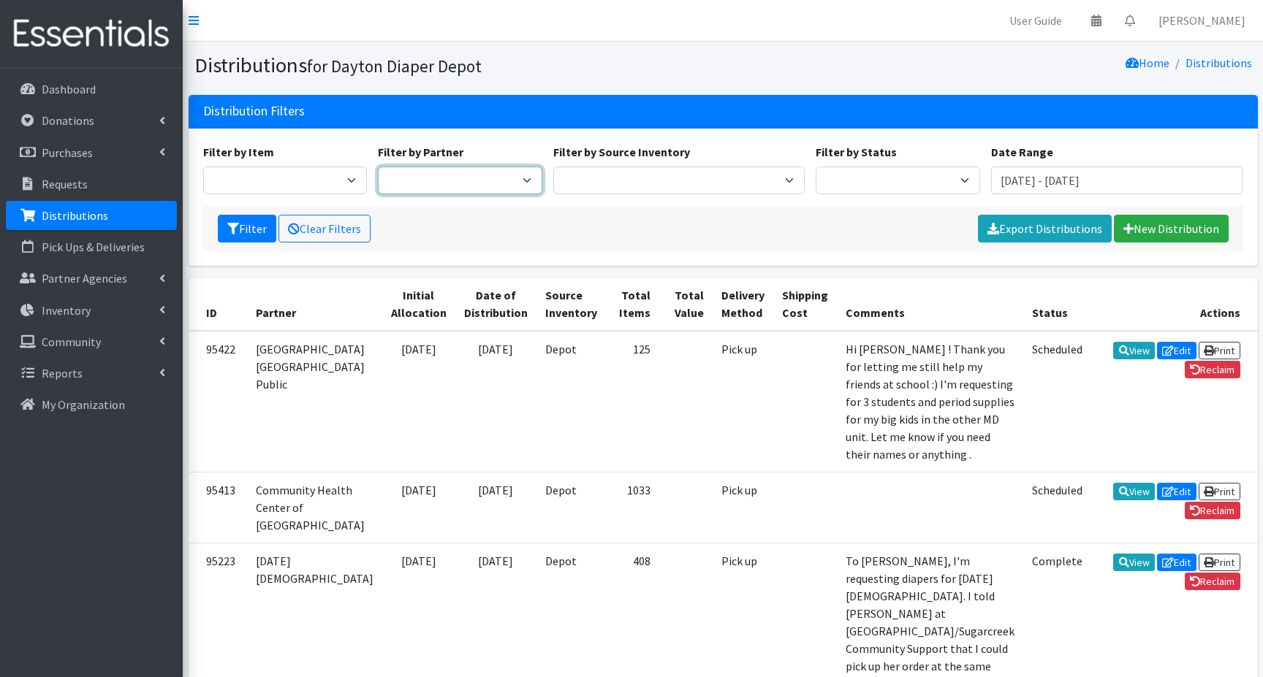
click at [425, 176] on select "13:13 Airmen's Attic Anchor Ministries Bellbrook Sugarcreek Community Support C…" at bounding box center [460, 181] width 164 height 28
select select "6439"
click at [378, 167] on select "13:13 Airmen's Attic Anchor Ministries Bellbrook Sugarcreek Community Support C…" at bounding box center [460, 181] width 164 height 28
click at [248, 229] on button "Filter" at bounding box center [247, 229] width 58 height 28
